Goal: Information Seeking & Learning: Learn about a topic

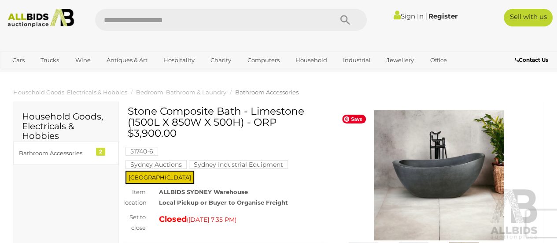
click at [424, 183] on img at bounding box center [439, 175] width 202 height 130
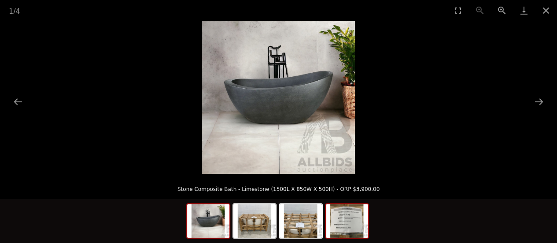
click at [343, 222] on img at bounding box center [347, 220] width 42 height 33
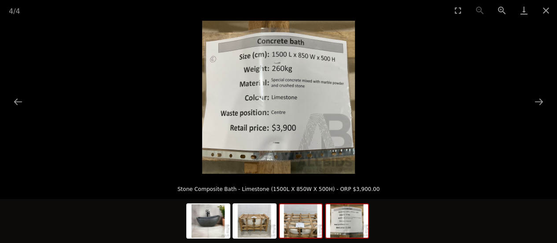
click at [303, 229] on img at bounding box center [301, 220] width 42 height 33
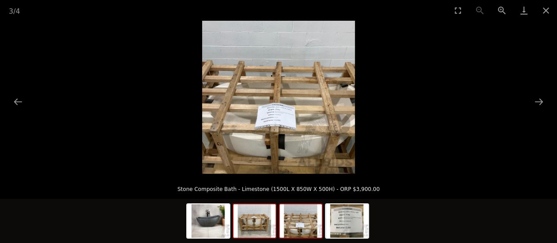
click at [269, 226] on img at bounding box center [254, 220] width 42 height 33
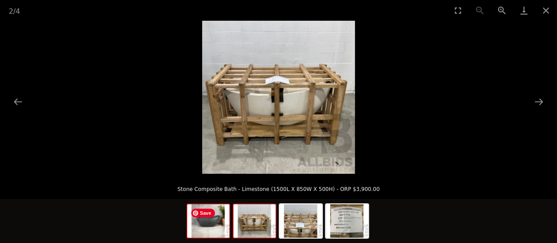
click at [218, 226] on img at bounding box center [208, 220] width 42 height 33
